Goal: Task Accomplishment & Management: Complete application form

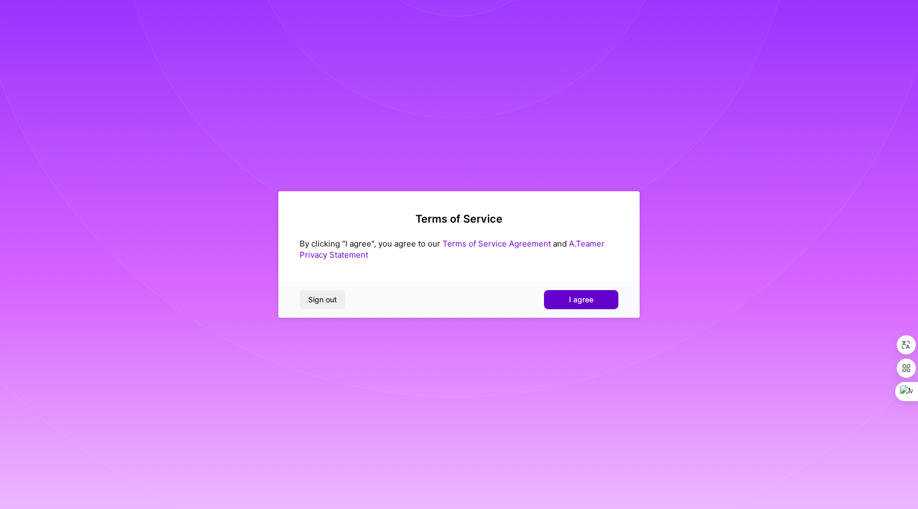
click at [579, 299] on span "I agree" at bounding box center [581, 299] width 24 height 11
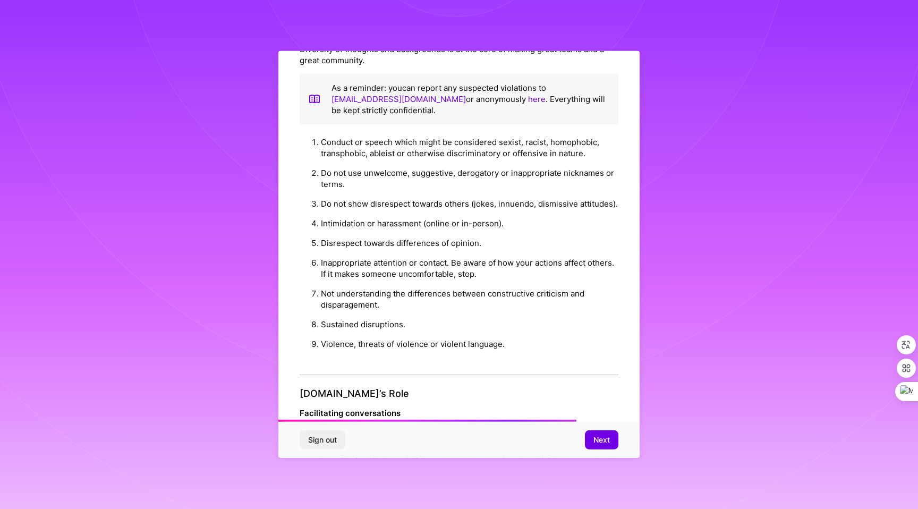
scroll to position [1049, 0]
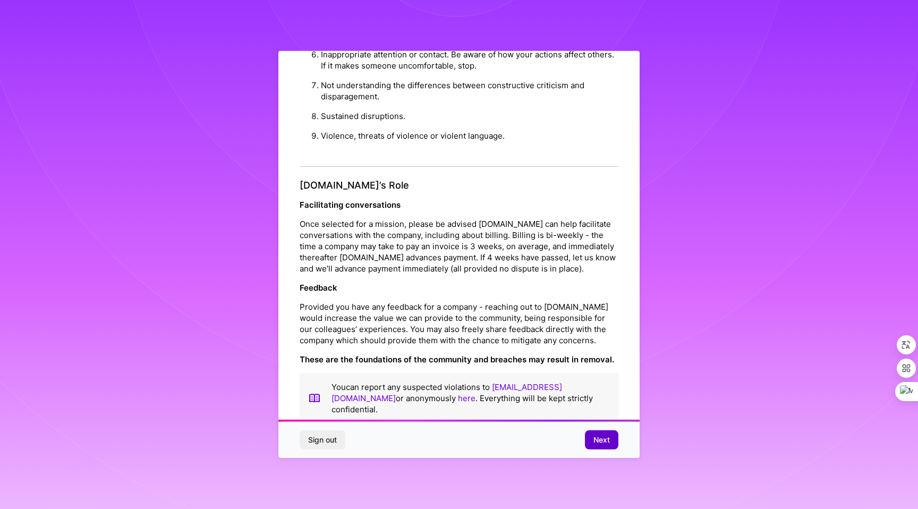
click at [603, 436] on span "Next" at bounding box center [602, 440] width 16 height 11
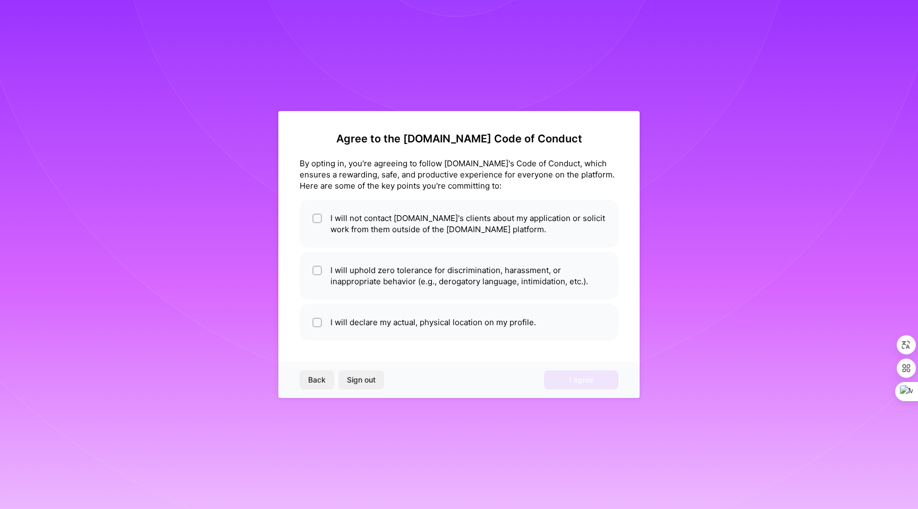
scroll to position [0, 0]
click at [319, 220] on input "checkbox" at bounding box center [318, 218] width 7 height 7
checkbox input "true"
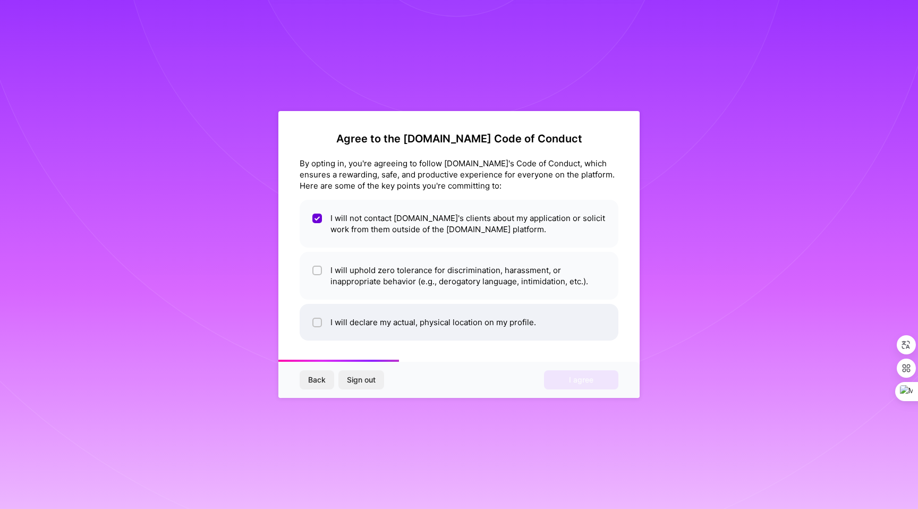
click at [319, 322] on input "checkbox" at bounding box center [318, 322] width 7 height 7
checkbox input "true"
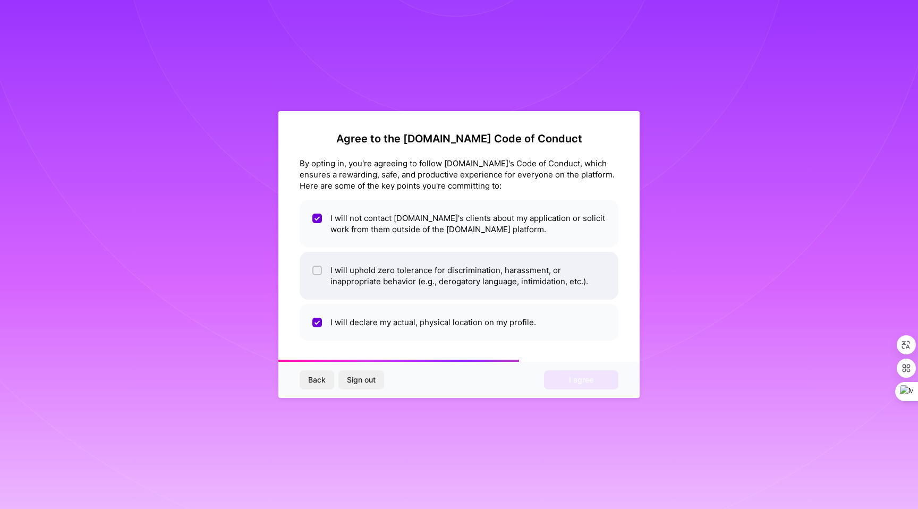
click at [318, 270] on input "checkbox" at bounding box center [318, 270] width 7 height 7
checkbox input "true"
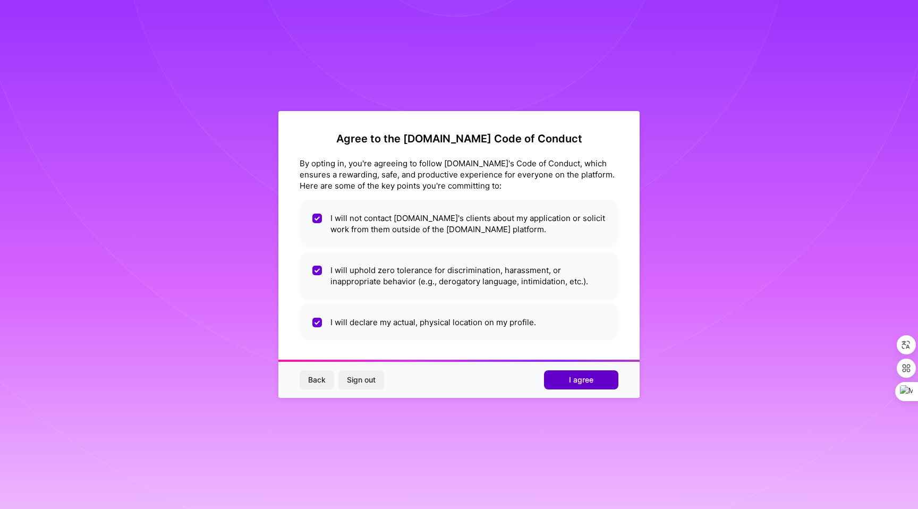
click at [574, 380] on span "I agree" at bounding box center [581, 380] width 24 height 11
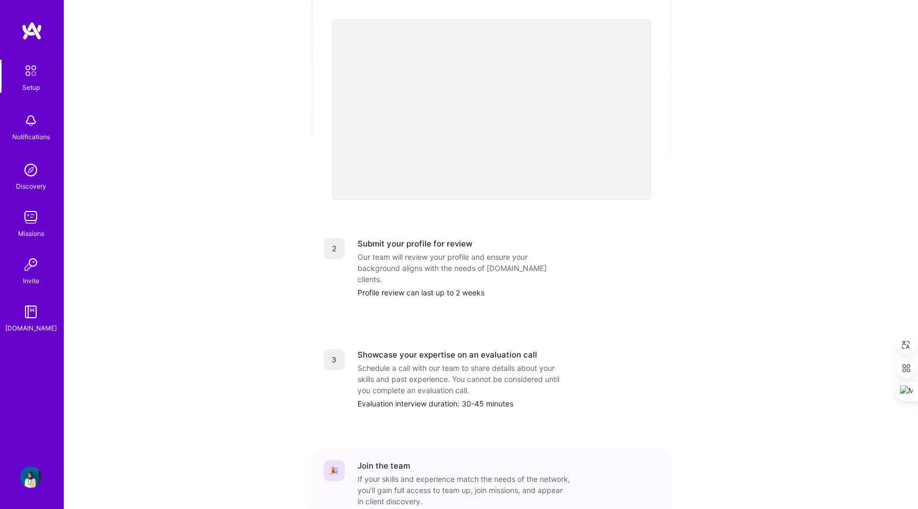
scroll to position [298, 0]
